Goal: Entertainment & Leisure: Consume media (video, audio)

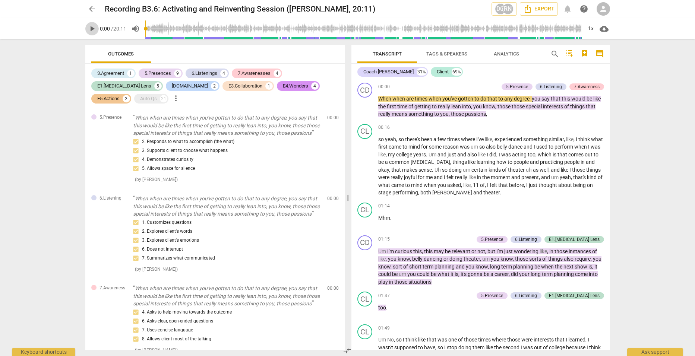
click at [90, 29] on span "play_arrow" at bounding box center [92, 28] width 9 height 9
type input "1"
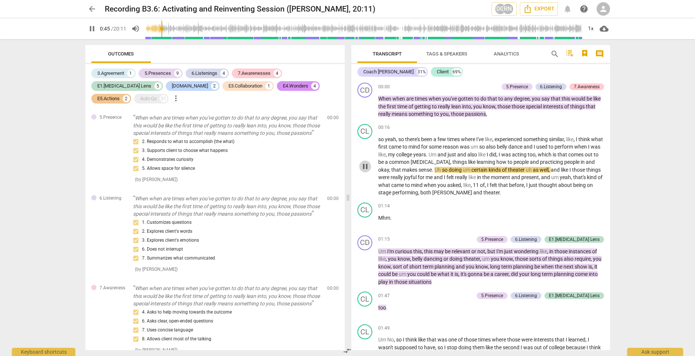
click at [369, 166] on span "pause" at bounding box center [365, 166] width 9 height 9
click at [369, 166] on span "play_arrow" at bounding box center [365, 166] width 9 height 9
click at [387, 126] on span "00:16" at bounding box center [384, 127] width 12 height 6
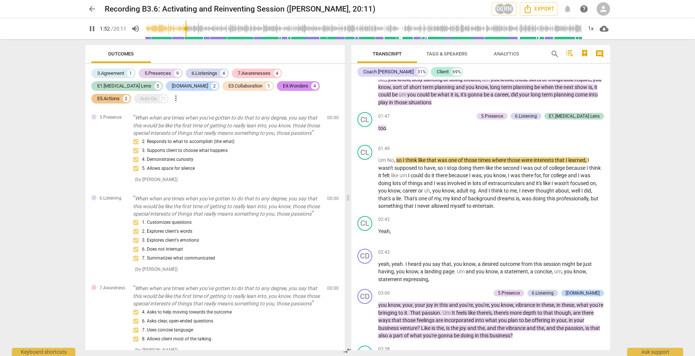
scroll to position [149, 0]
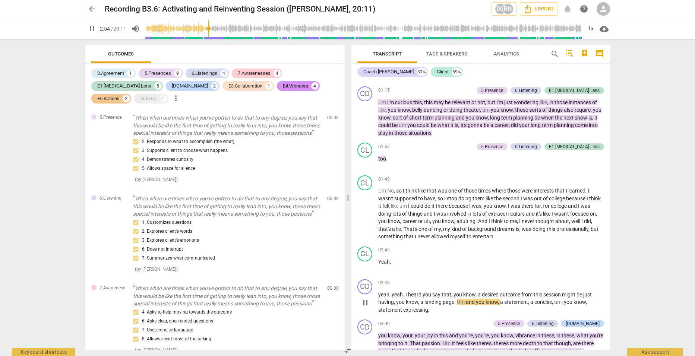
click at [361, 304] on span "pause" at bounding box center [365, 302] width 9 height 9
click at [361, 304] on span "play_arrow" at bounding box center [365, 302] width 9 height 9
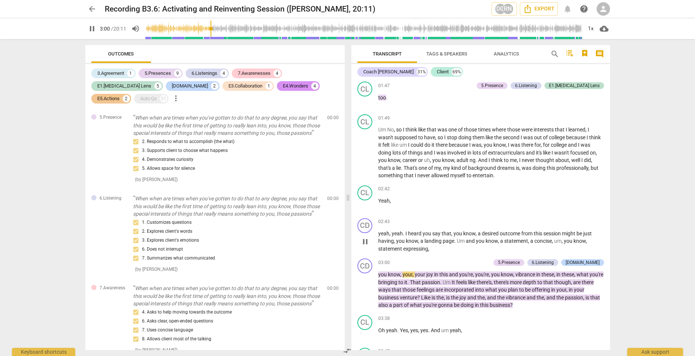
scroll to position [224, 0]
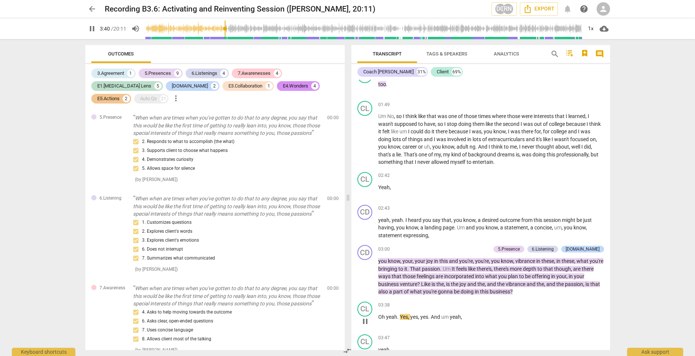
click at [367, 325] on span "pause" at bounding box center [365, 321] width 9 height 9
click at [367, 325] on span "play_arrow" at bounding box center [365, 321] width 9 height 9
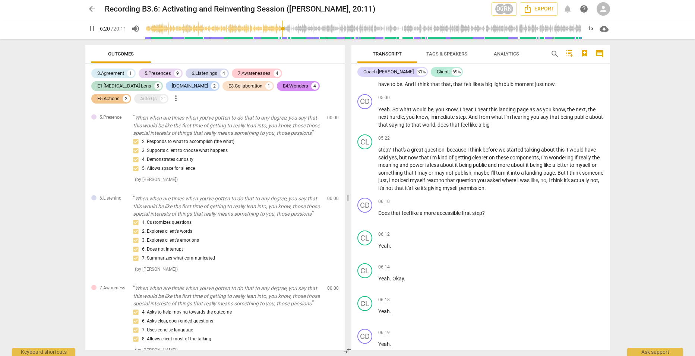
scroll to position [878, 0]
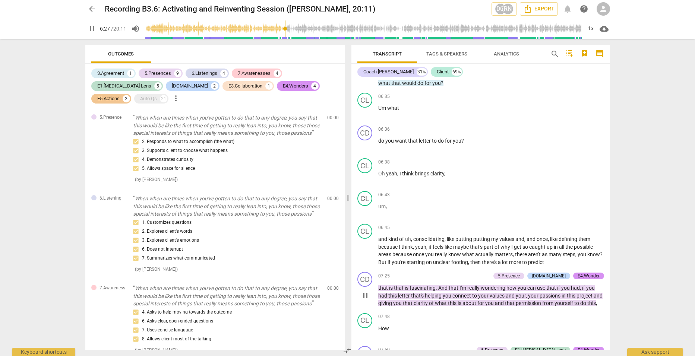
click at [366, 300] on span "pause" at bounding box center [365, 295] width 9 height 9
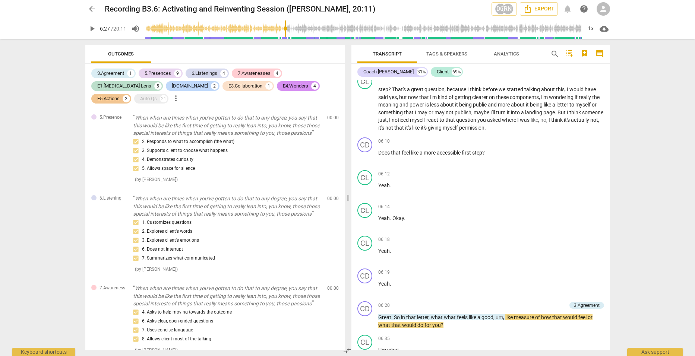
scroll to position [617, 0]
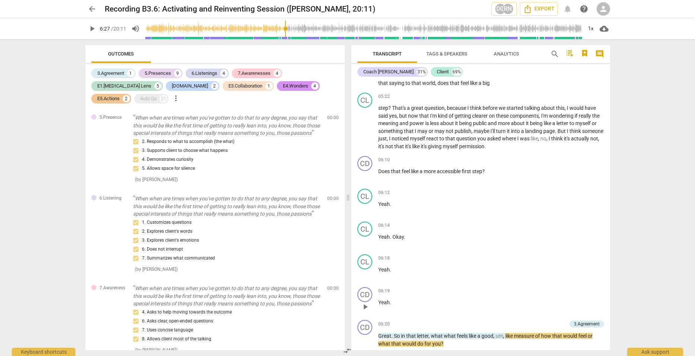
click at [367, 312] on span "play_arrow" at bounding box center [365, 307] width 9 height 9
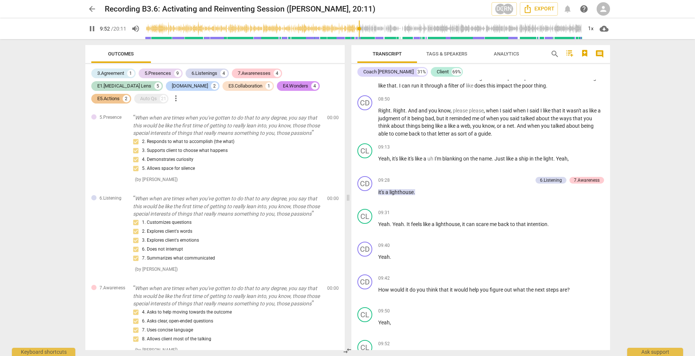
scroll to position [1538, 0]
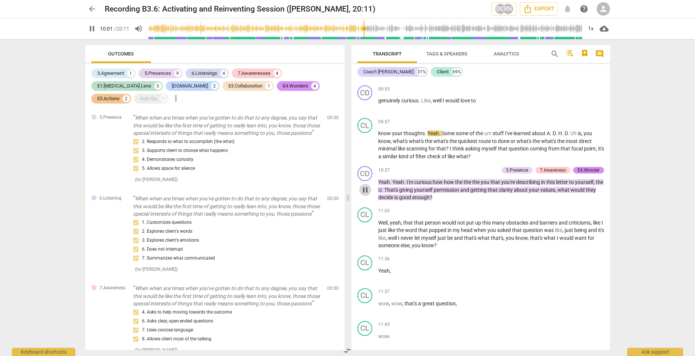
click at [363, 195] on span "pause" at bounding box center [365, 190] width 9 height 9
click at [363, 195] on span "play_arrow" at bounding box center [365, 190] width 9 height 9
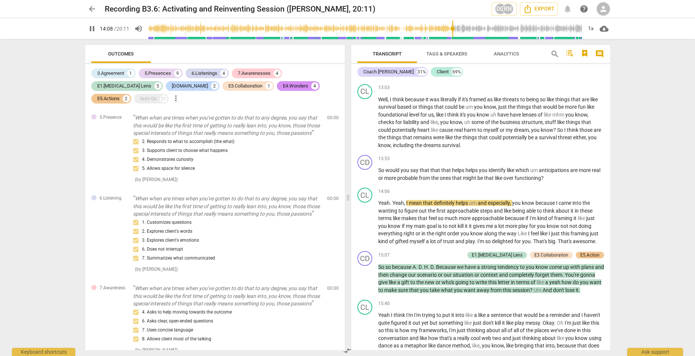
scroll to position [2020, 0]
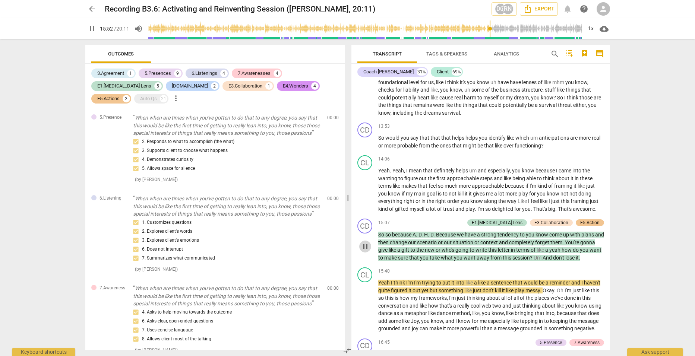
click at [364, 251] on span "pause" at bounding box center [365, 246] width 9 height 9
click at [361, 251] on span "play_arrow" at bounding box center [365, 246] width 9 height 9
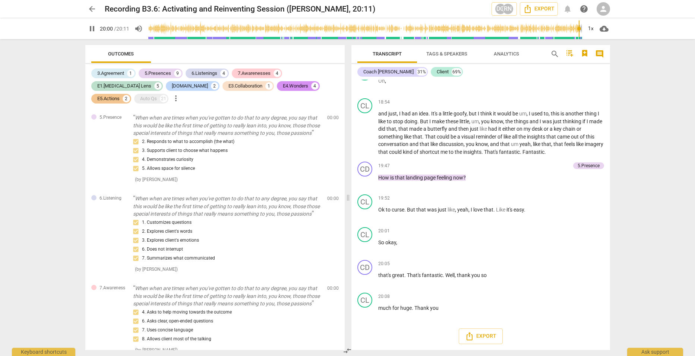
scroll to position [2608, 0]
type input "1211"
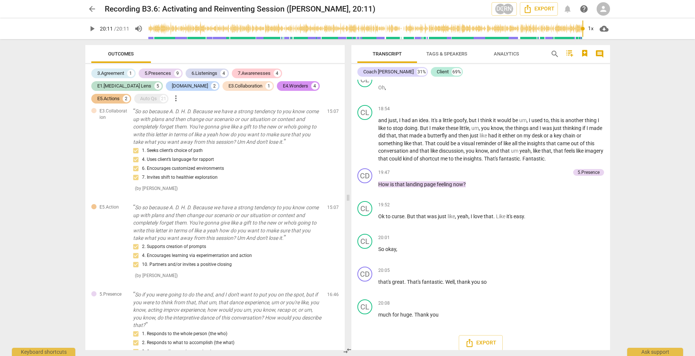
scroll to position [1918, 0]
